Goal: Navigation & Orientation: Find specific page/section

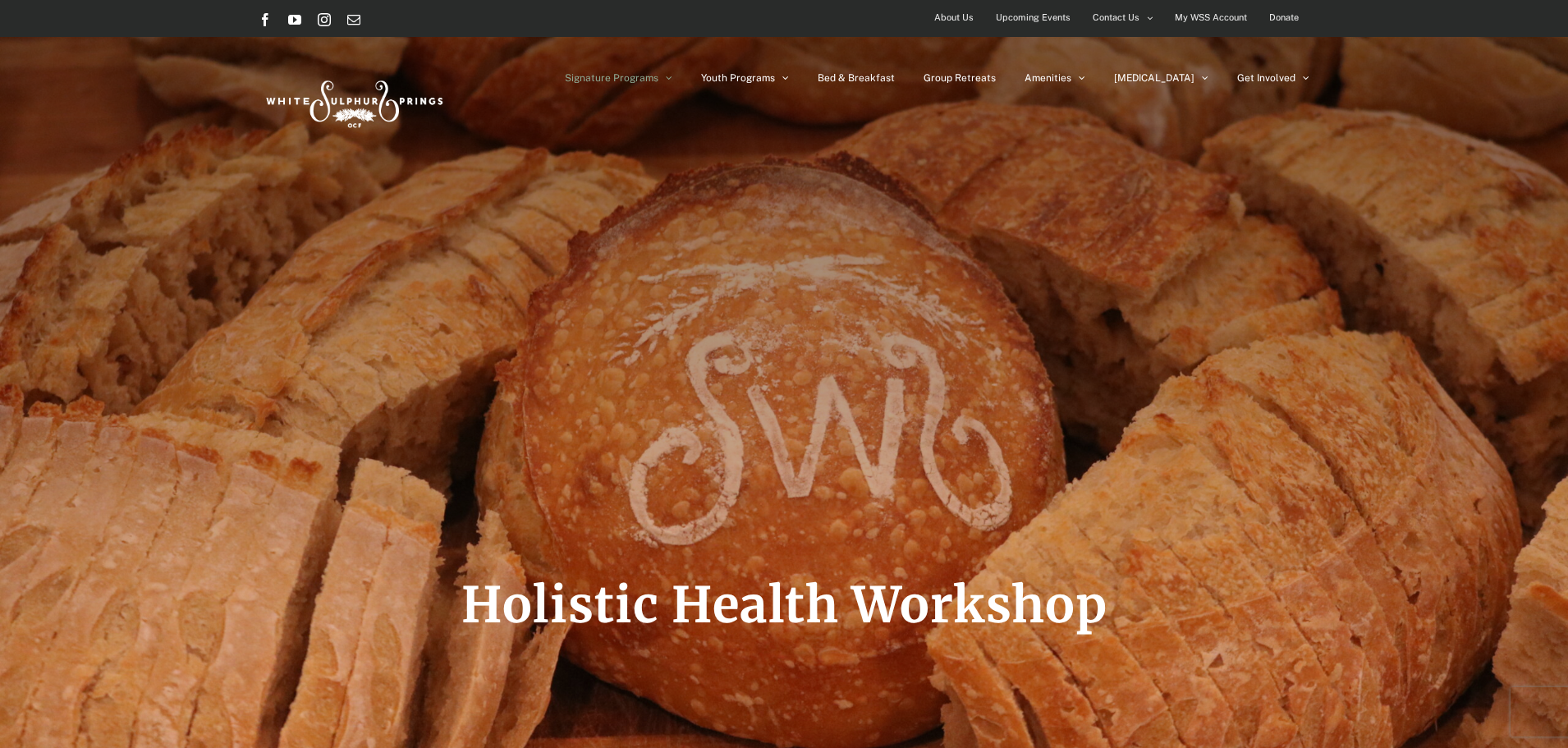
click at [418, 114] on img at bounding box center [353, 101] width 188 height 77
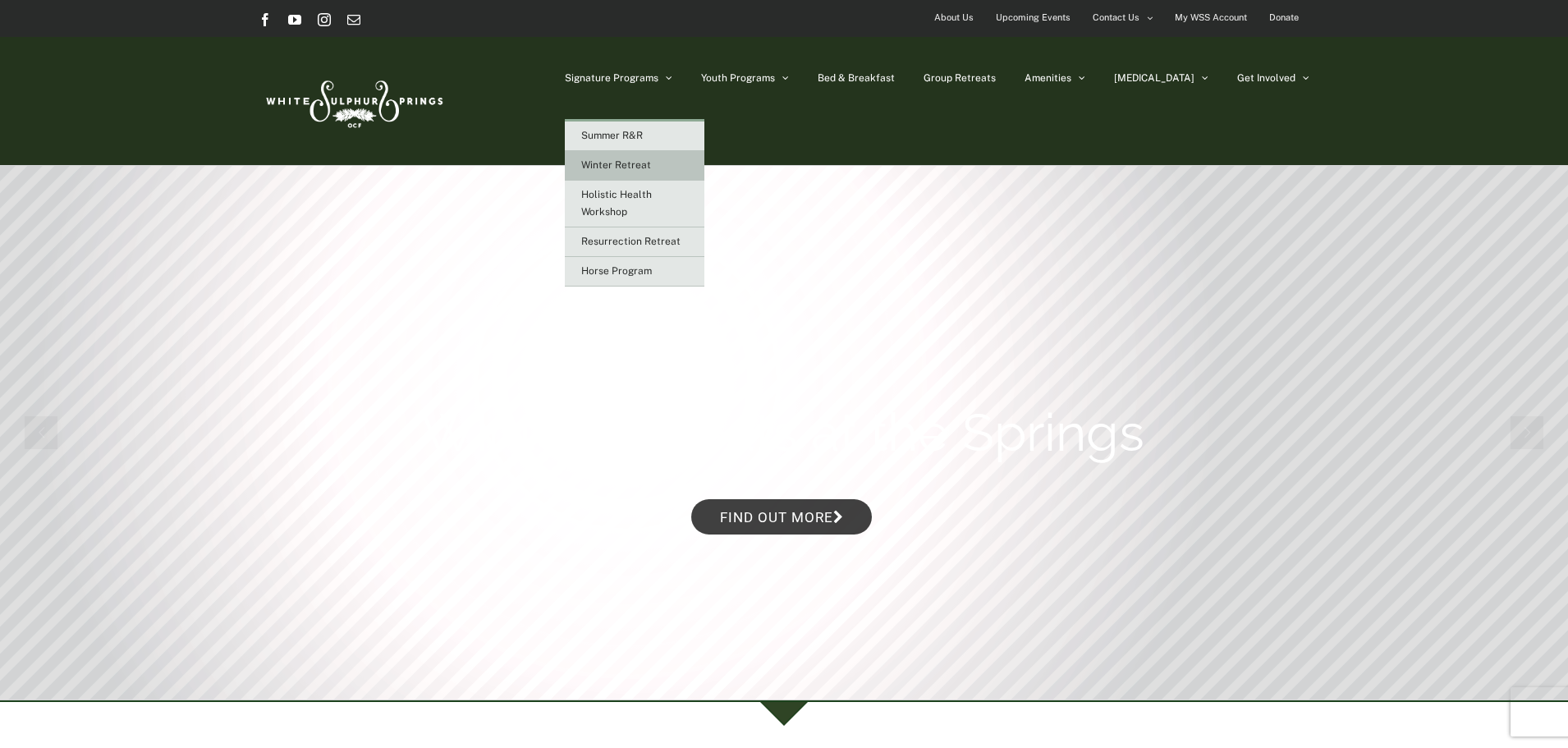
click at [704, 161] on link "Winter Retreat" at bounding box center [634, 165] width 140 height 30
